Goal: Task Accomplishment & Management: Complete application form

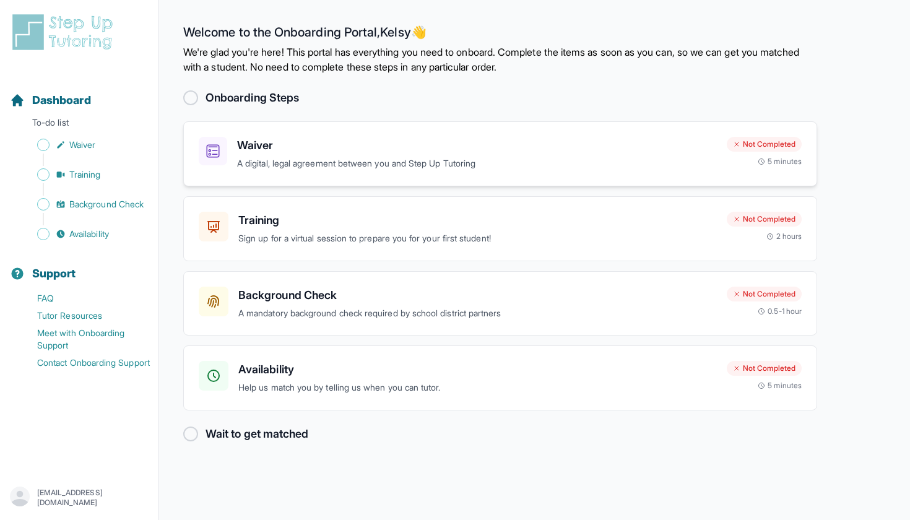
click at [352, 141] on h3 "Waiver" at bounding box center [477, 145] width 480 height 17
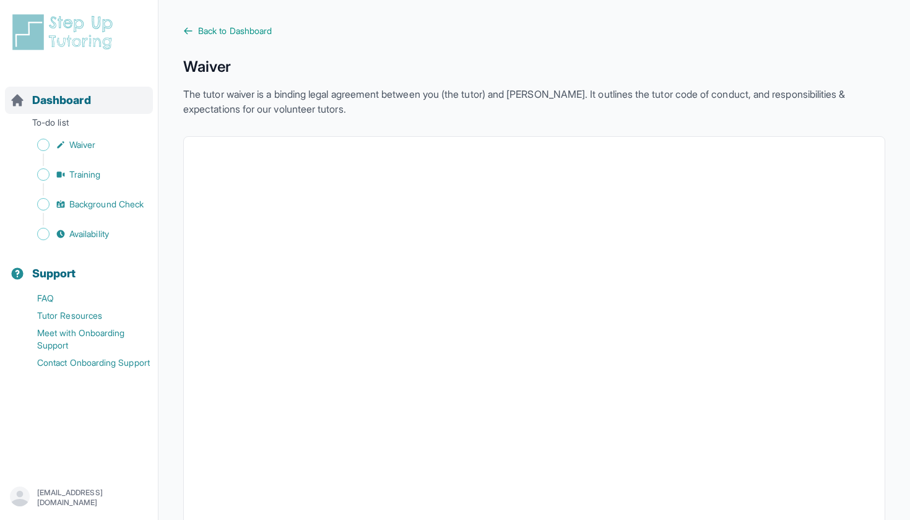
click at [51, 101] on span "Dashboard" at bounding box center [61, 100] width 59 height 17
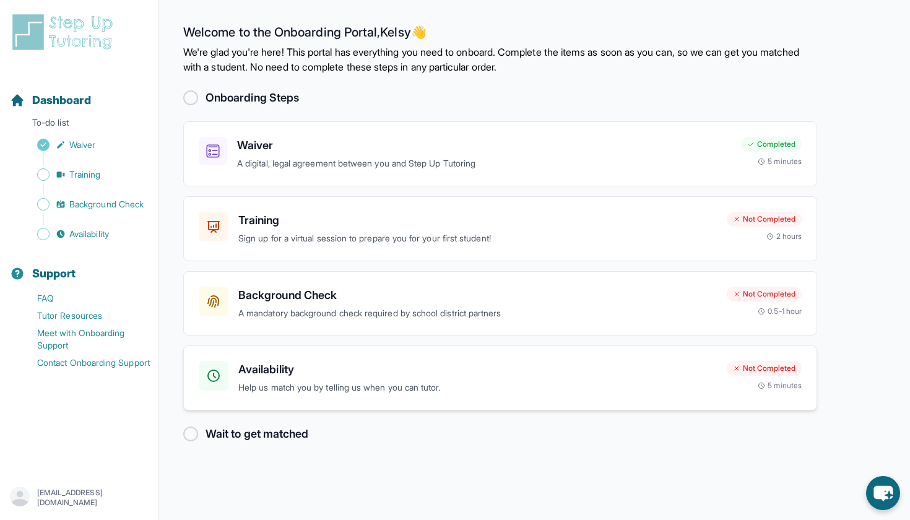
click at [616, 375] on h3 "Availability" at bounding box center [477, 369] width 479 height 17
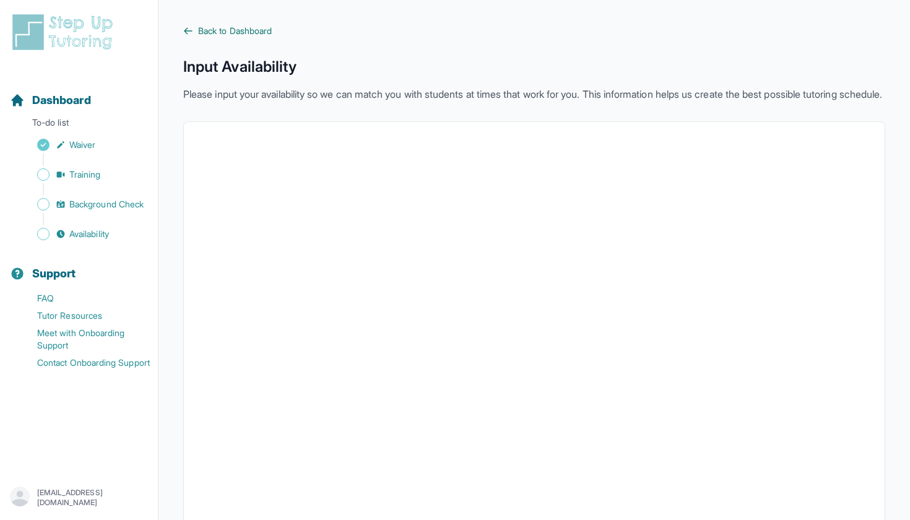
click at [229, 33] on span "Back to Dashboard" at bounding box center [235, 31] width 74 height 12
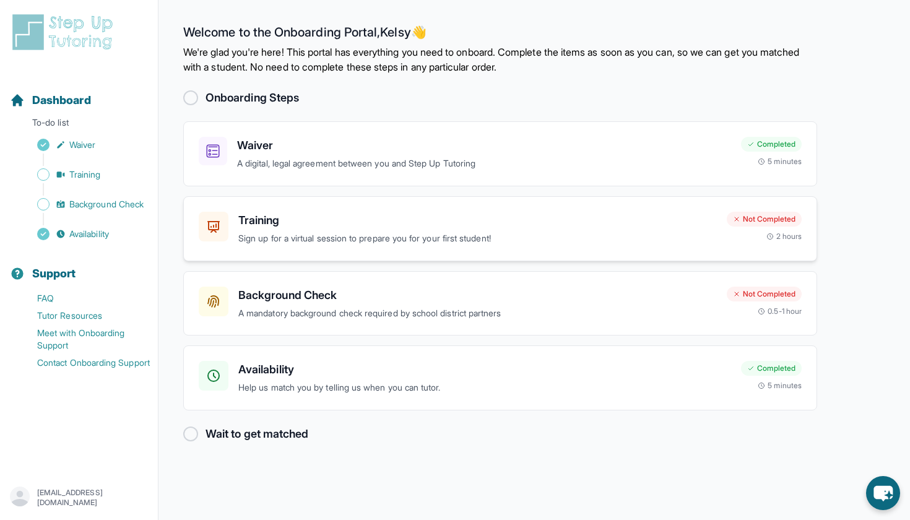
click at [486, 225] on h3 "Training" at bounding box center [477, 220] width 479 height 17
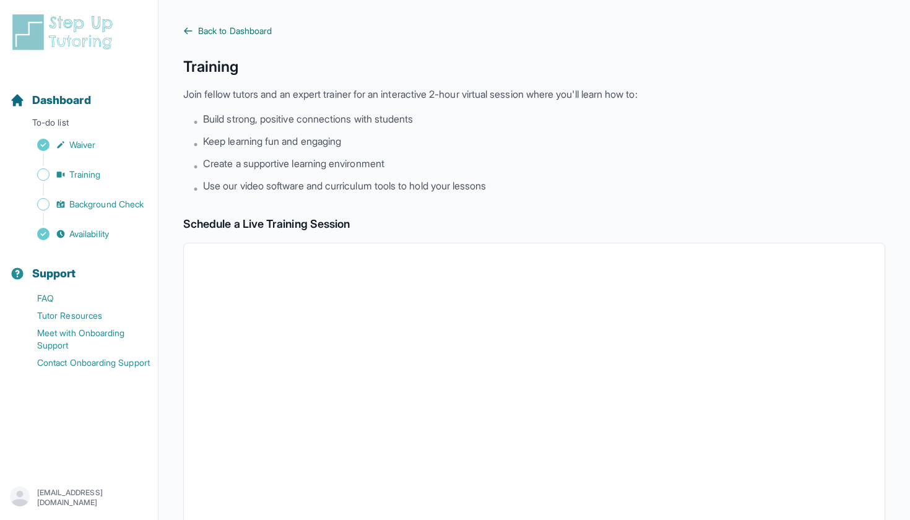
click at [249, 27] on span "Back to Dashboard" at bounding box center [235, 31] width 74 height 12
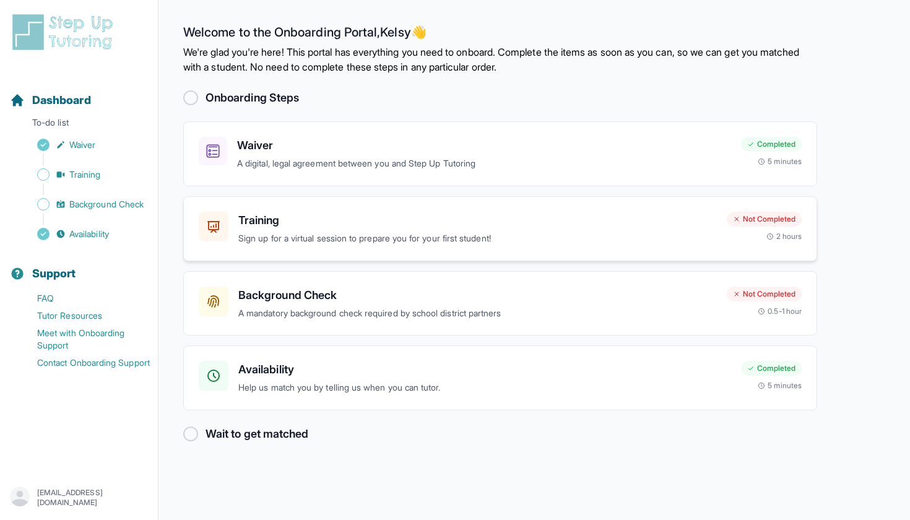
click at [590, 251] on div "Training Sign up for a virtual session to prepare you for your first student! N…" at bounding box center [500, 228] width 634 height 65
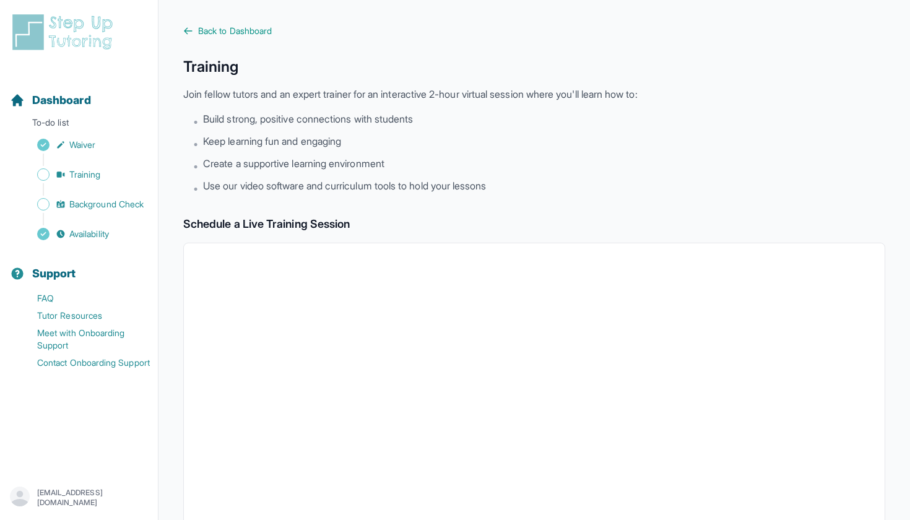
click at [258, 24] on main "Back to Dashboard Training Join fellow tutors and an expert trainer for an inte…" at bounding box center [535, 436] width 752 height 872
click at [194, 32] on link "Back to Dashboard" at bounding box center [534, 31] width 702 height 12
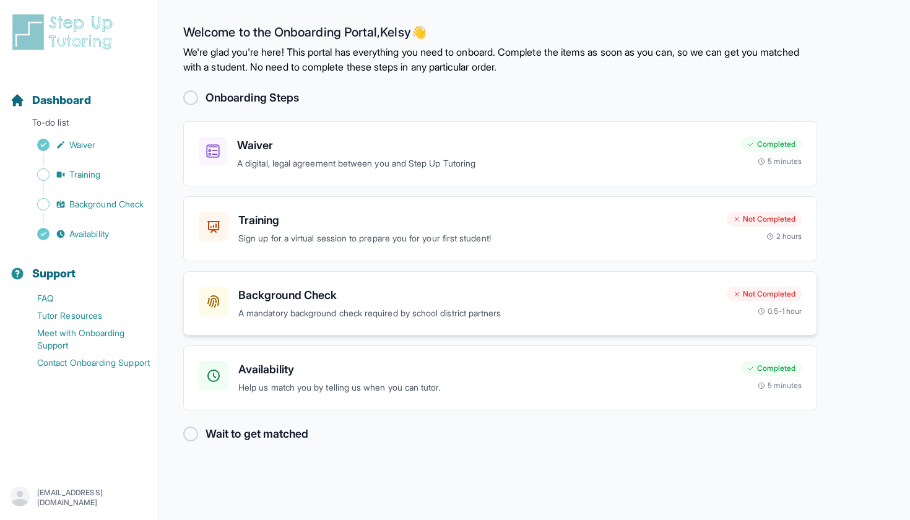
click at [398, 292] on h3 "Background Check" at bounding box center [477, 295] width 479 height 17
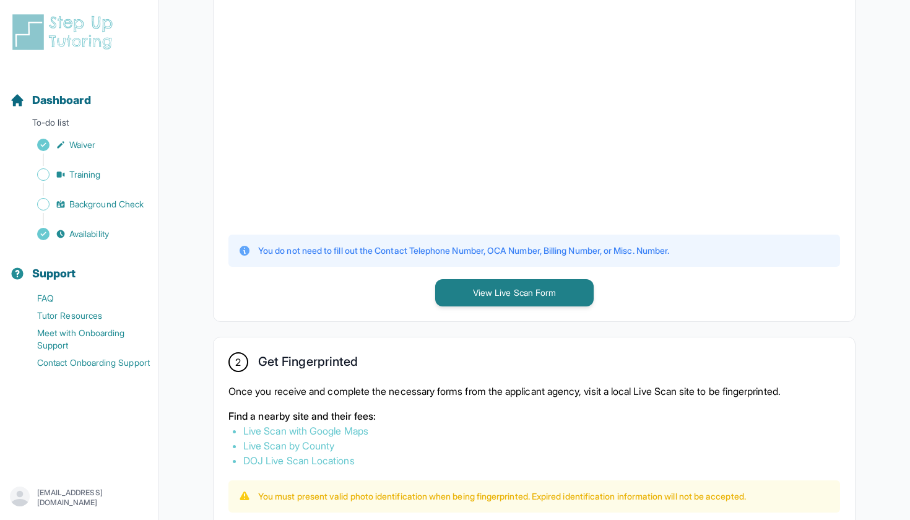
scroll to position [373, 0]
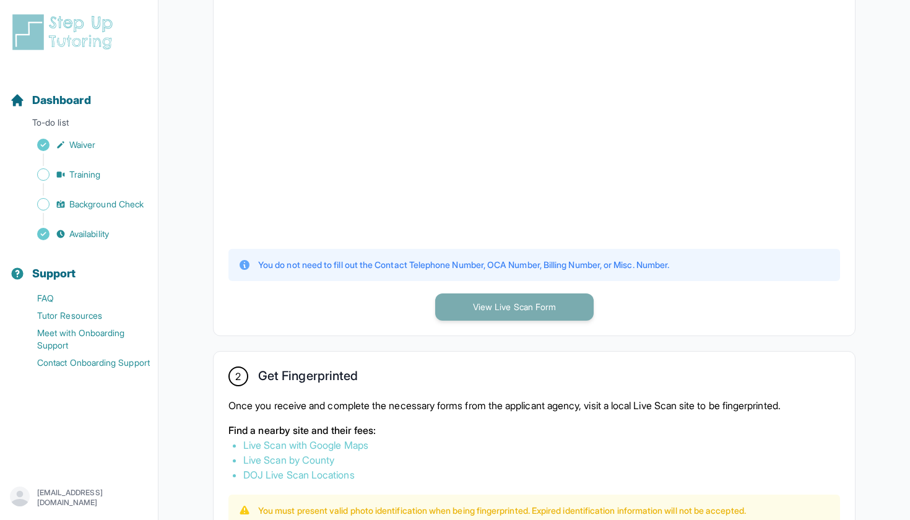
click at [530, 308] on button "View Live Scan Form" at bounding box center [514, 307] width 159 height 27
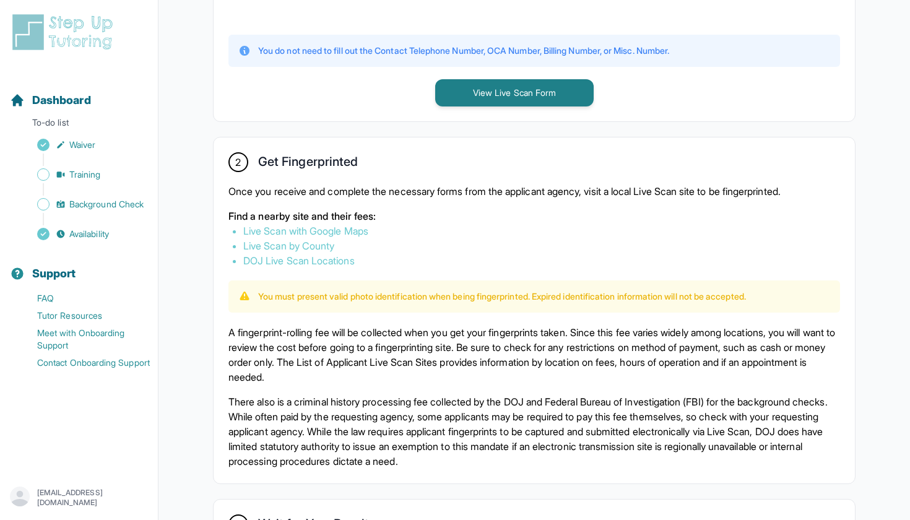
scroll to position [592, 0]
